Goal: Task Accomplishment & Management: Manage account settings

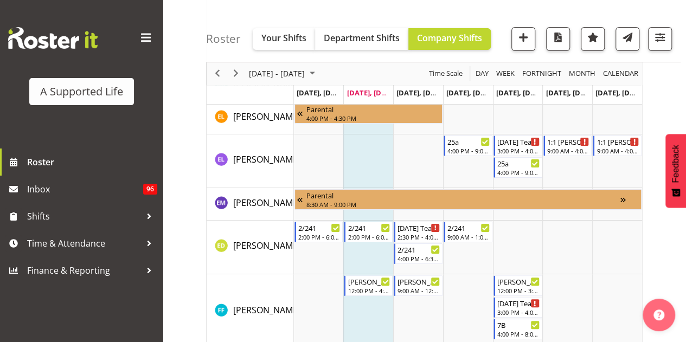
scroll to position [2386, 0]
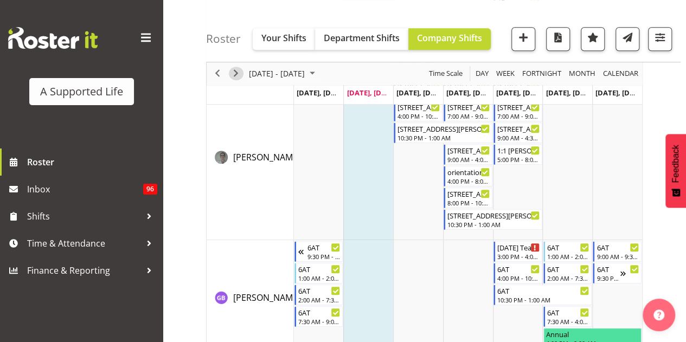
click at [239, 71] on span "Next" at bounding box center [235, 74] width 13 height 14
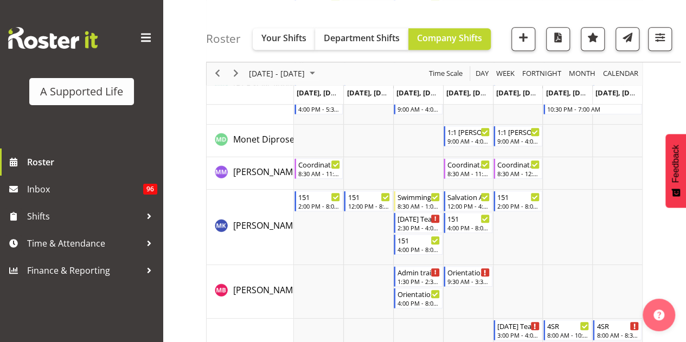
scroll to position [4332, 0]
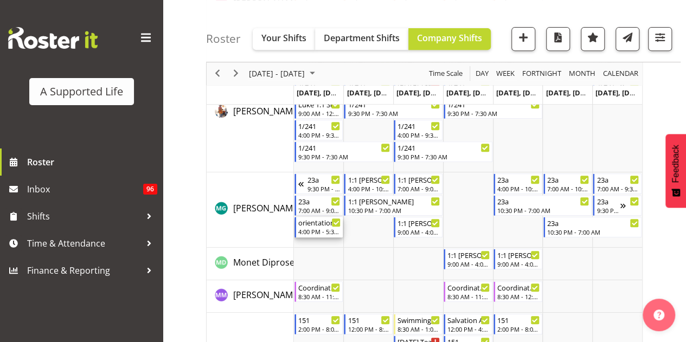
click at [319, 229] on div "4:00 PM - 5:30 PM" at bounding box center [319, 231] width 43 height 9
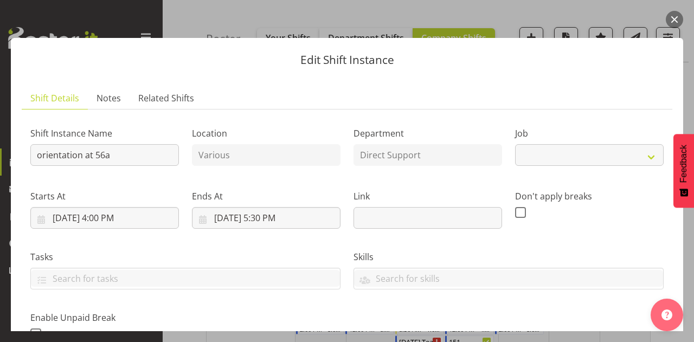
select select "4112"
click at [665, 20] on div "Edit Shift Instance Shift Details Notes Related Shifts Shift Instance Name orie…" at bounding box center [347, 171] width 694 height 320
click at [675, 18] on button "button" at bounding box center [674, 19] width 17 height 17
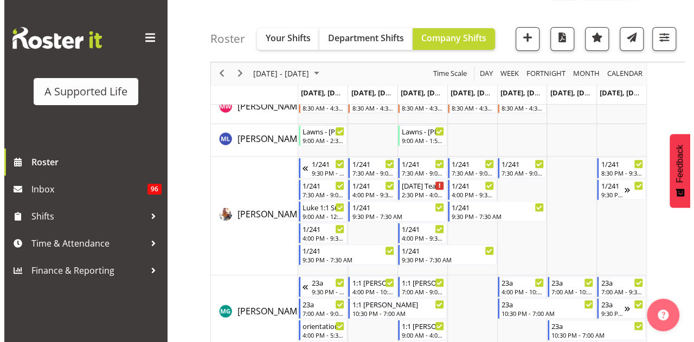
scroll to position [4284, 0]
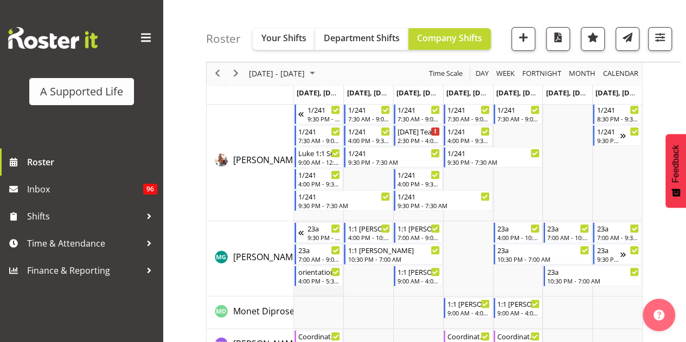
click at [317, 288] on td "Timeline Week of October 7, 2025" at bounding box center [319, 258] width 50 height 75
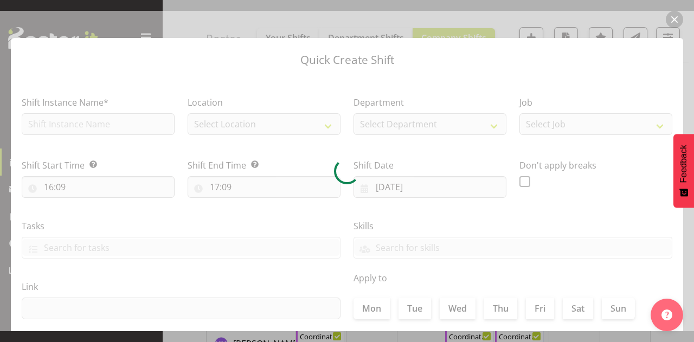
type input "[DATE]"
checkbox input "true"
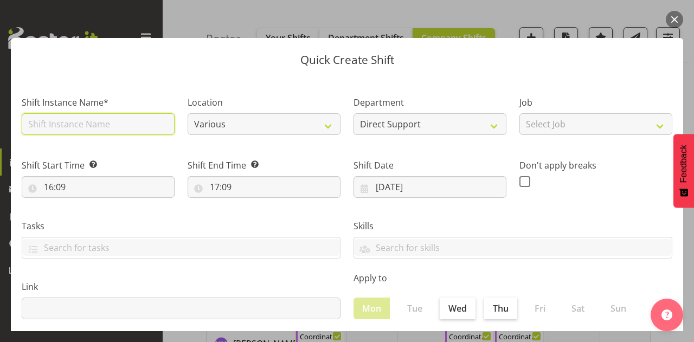
click at [66, 124] on input "text" at bounding box center [98, 124] width 153 height 22
type input "Report Writing Training w [PERSON_NAME]"
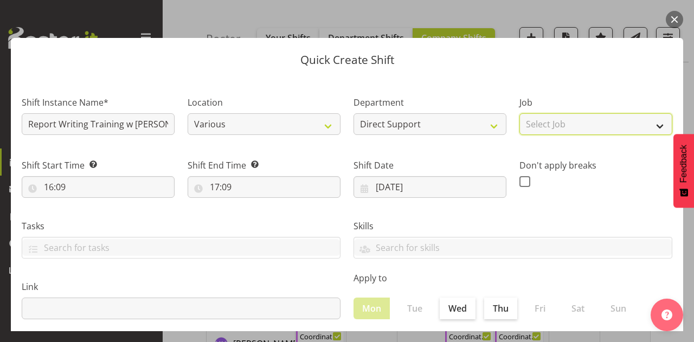
click at [555, 122] on select "Select Job Accounts and Payroll Admin Support Aspirations and Support Facilitat…" at bounding box center [595, 124] width 153 height 22
select select "4112"
click at [519, 113] on select "Select Job Accounts and Payroll Admin Support Aspirations and Support Facilitat…" at bounding box center [595, 124] width 153 height 22
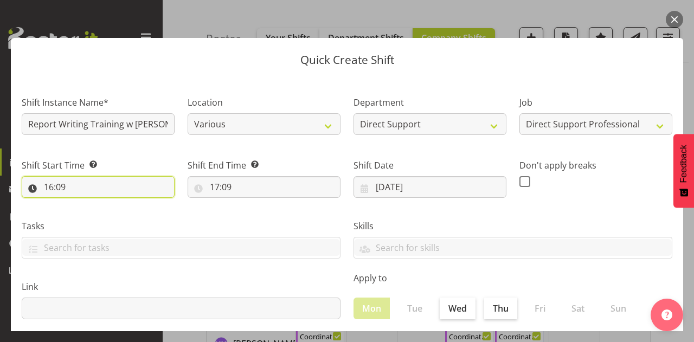
click at [114, 187] on input "16:09" at bounding box center [98, 187] width 153 height 22
click at [99, 215] on select "00 01 02 03 04 05 06 07 08 09 10 11 12 13 14 15 16 17 18 19 20 21 22 23" at bounding box center [96, 215] width 24 height 22
click at [84, 204] on select "00 01 02 03 04 05 06 07 08 09 10 11 12 13 14 15 16 17 18 19 20 21 22 23" at bounding box center [96, 215] width 24 height 22
click at [99, 213] on select "00 01 02 03 04 05 06 07 08 09 10 11 12 13 14 15 16 17 18 19 20 21 22 23" at bounding box center [96, 215] width 24 height 22
select select "15"
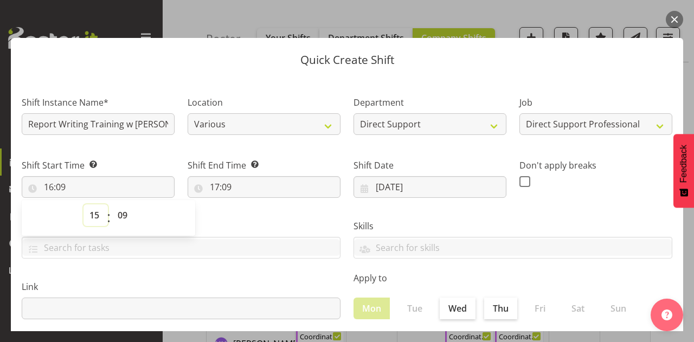
click at [84, 204] on select "00 01 02 03 04 05 06 07 08 09 10 11 12 13 14 15 16 17 18 19 20 21 22 23" at bounding box center [96, 215] width 24 height 22
type input "15:09"
click at [121, 219] on select "00 01 02 03 04 05 06 07 08 09 10 11 12 13 14 15 16 17 18 19 20 21 22 23 24 25 2…" at bounding box center [124, 215] width 24 height 22
select select "0"
click at [112, 204] on select "00 01 02 03 04 05 06 07 08 09 10 11 12 13 14 15 16 17 18 19 20 21 22 23 24 25 2…" at bounding box center [124, 215] width 24 height 22
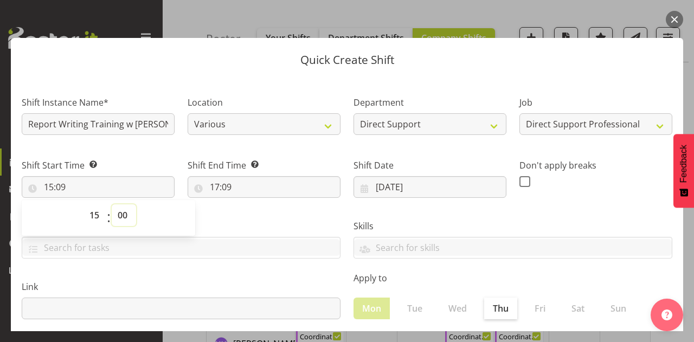
type input "15:00"
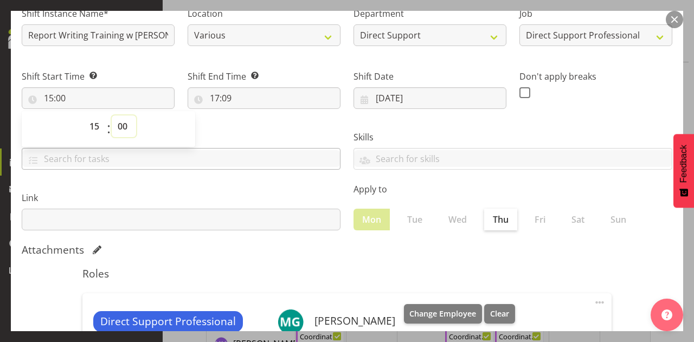
scroll to position [0, 0]
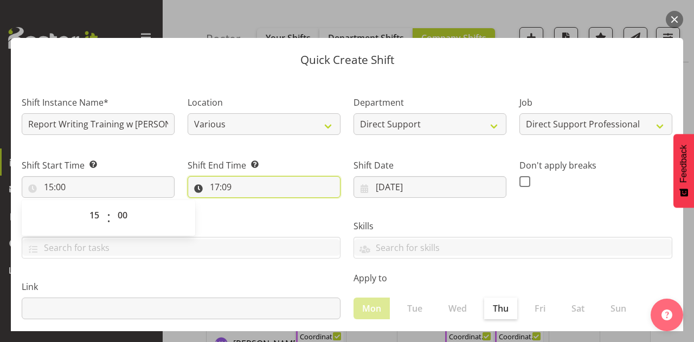
click at [227, 188] on input "17:09" at bounding box center [264, 187] width 153 height 22
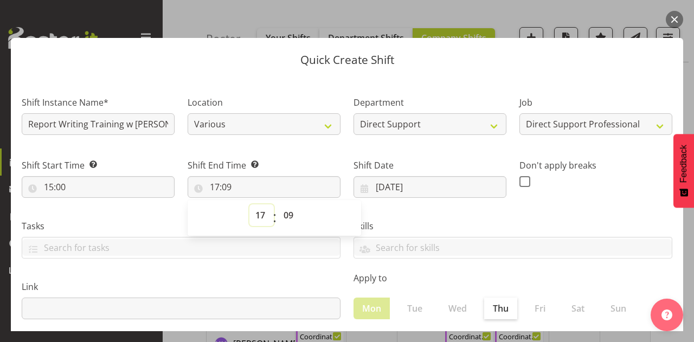
click at [267, 216] on select "00 01 02 03 04 05 06 07 08 09 10 11 12 13 14 15 16 17 18 19 20 21 22 23" at bounding box center [261, 215] width 24 height 22
select select "16"
click at [249, 204] on select "00 01 02 03 04 05 06 07 08 09 10 11 12 13 14 15 16 17 18 19 20 21 22 23" at bounding box center [261, 215] width 24 height 22
type input "16:09"
drag, startPoint x: 292, startPoint y: 213, endPoint x: 290, endPoint y: 206, distance: 7.9
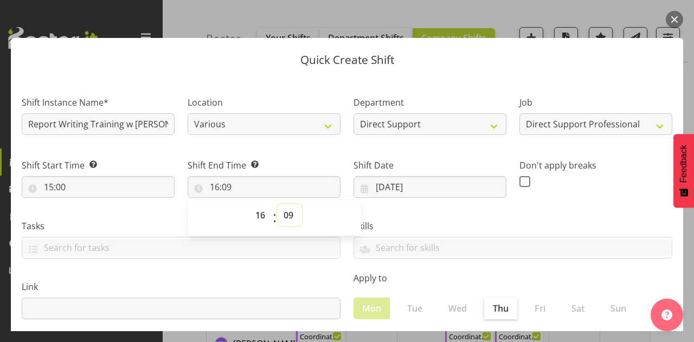
click at [292, 213] on select "00 01 02 03 04 05 06 07 08 09 10 11 12 13 14 15 16 17 18 19 20 21 22 23 24 25 2…" at bounding box center [290, 215] width 24 height 22
select select "0"
click at [278, 204] on select "00 01 02 03 04 05 06 07 08 09 10 11 12 13 14 15 16 17 18 19 20 21 22 23 24 25 2…" at bounding box center [290, 215] width 24 height 22
type input "16:00"
click at [432, 220] on label "Skills" at bounding box center [513, 226] width 319 height 13
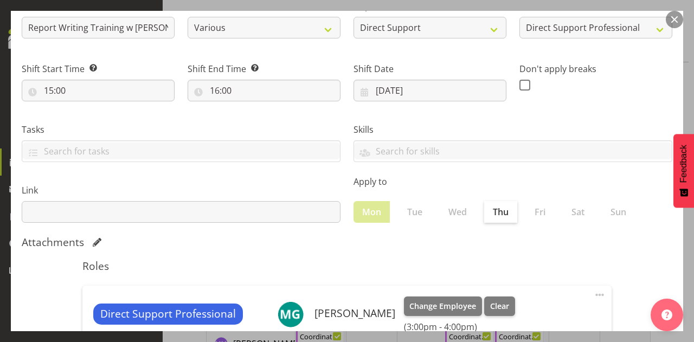
scroll to position [232, 0]
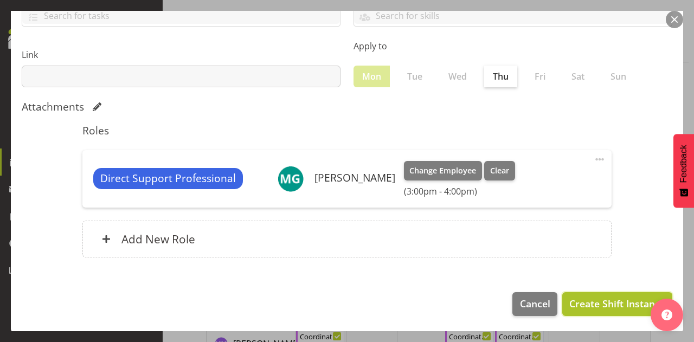
click at [600, 297] on span "Create Shift Instance" at bounding box center [617, 304] width 96 height 14
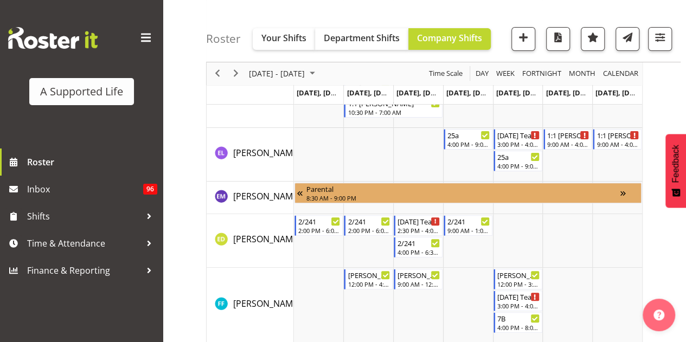
scroll to position [4284, 0]
